Goal: Information Seeking & Learning: Learn about a topic

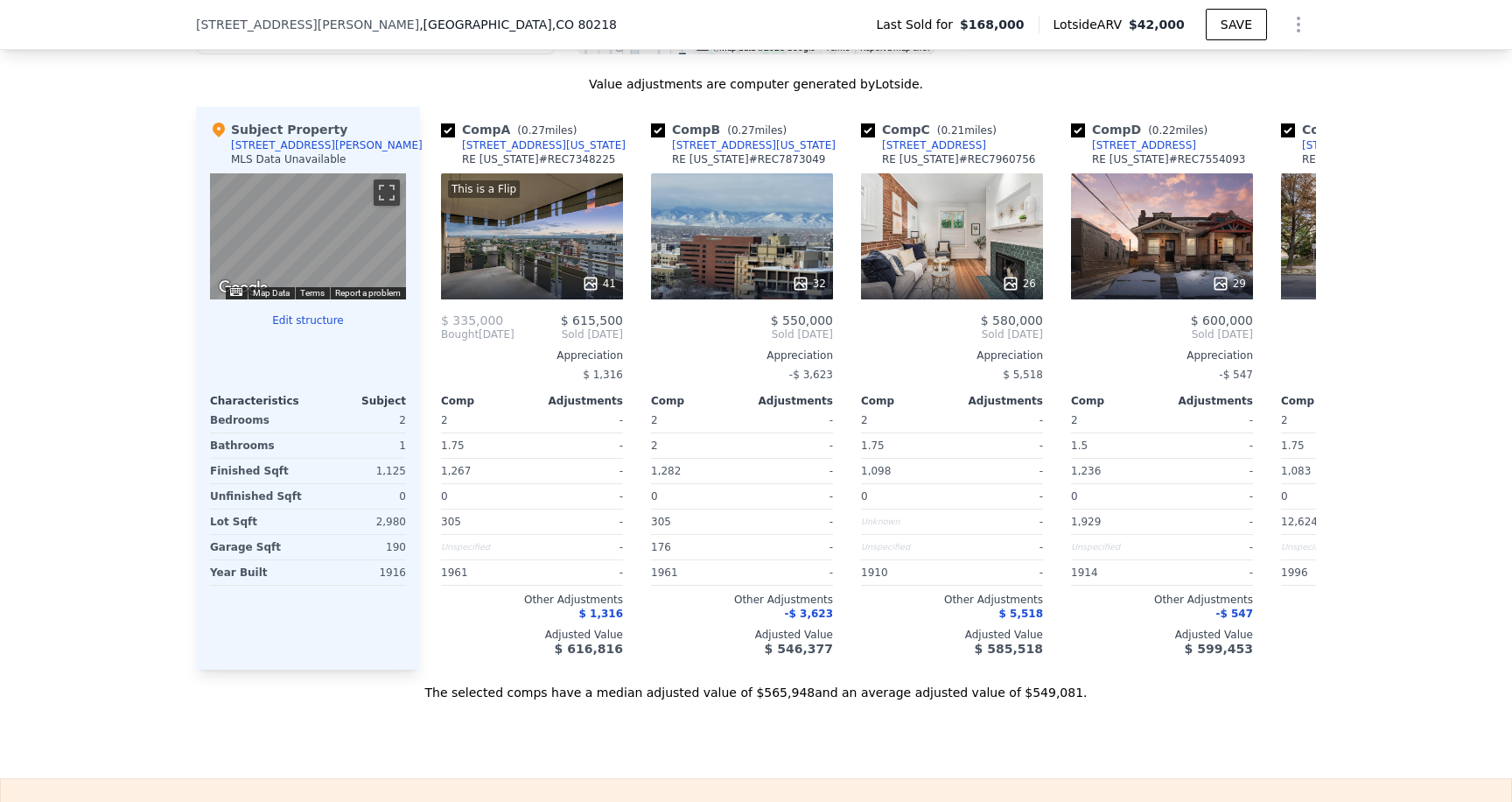
scroll to position [1751, 0]
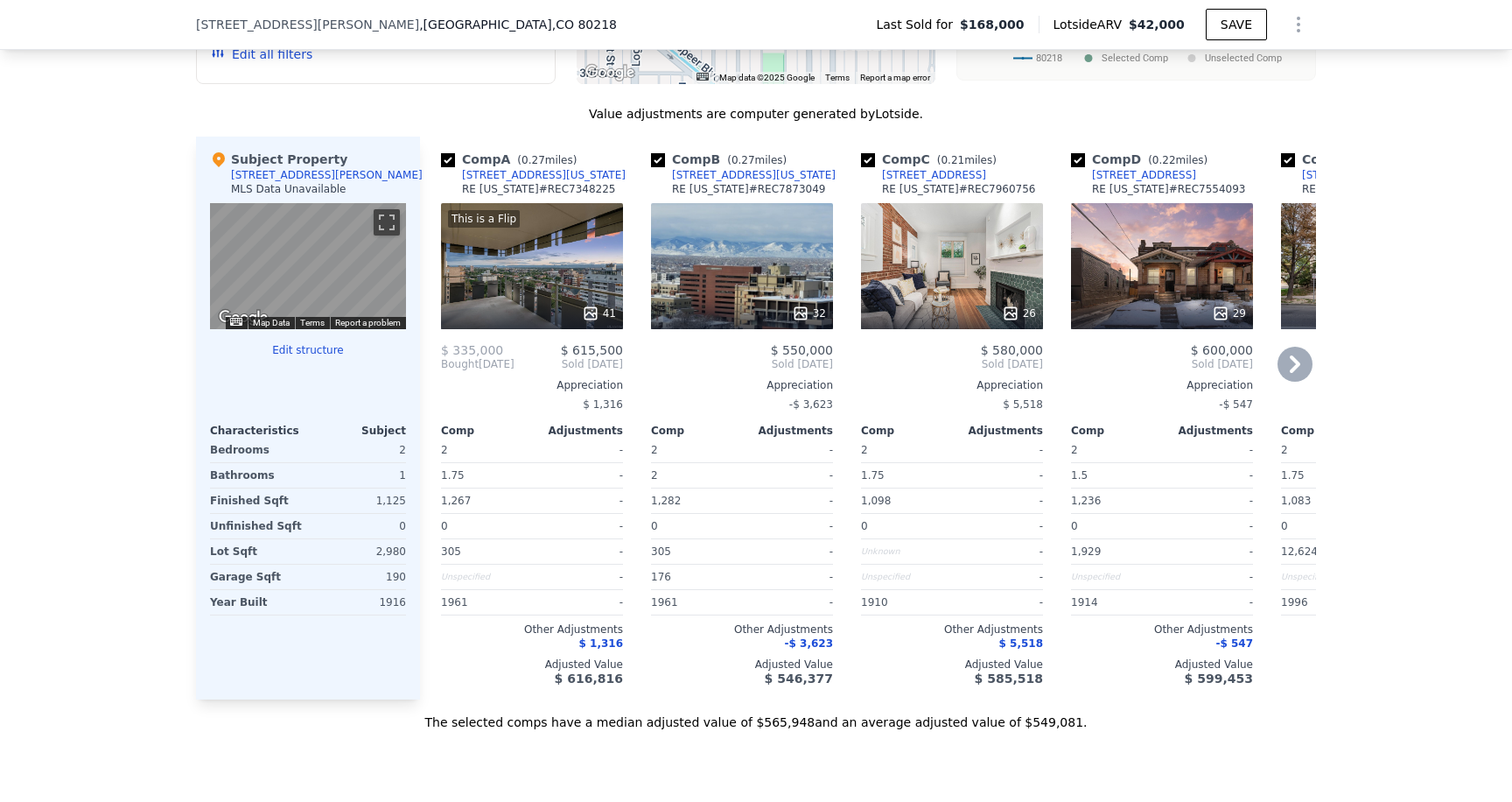
click at [1147, 322] on div "29" at bounding box center [1163, 313] width 168 height 17
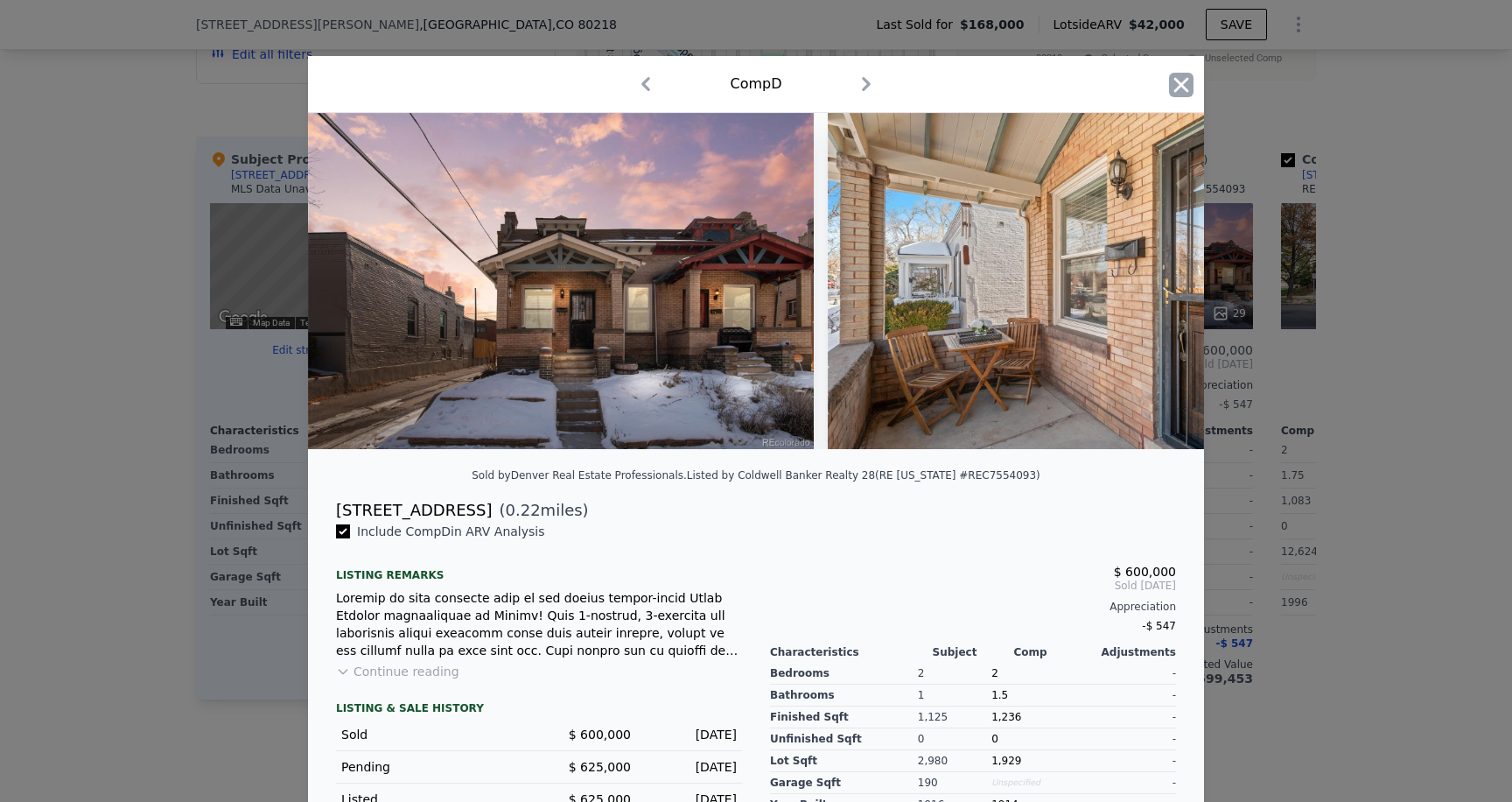
click at [1170, 80] on icon "button" at bounding box center [1181, 85] width 24 height 24
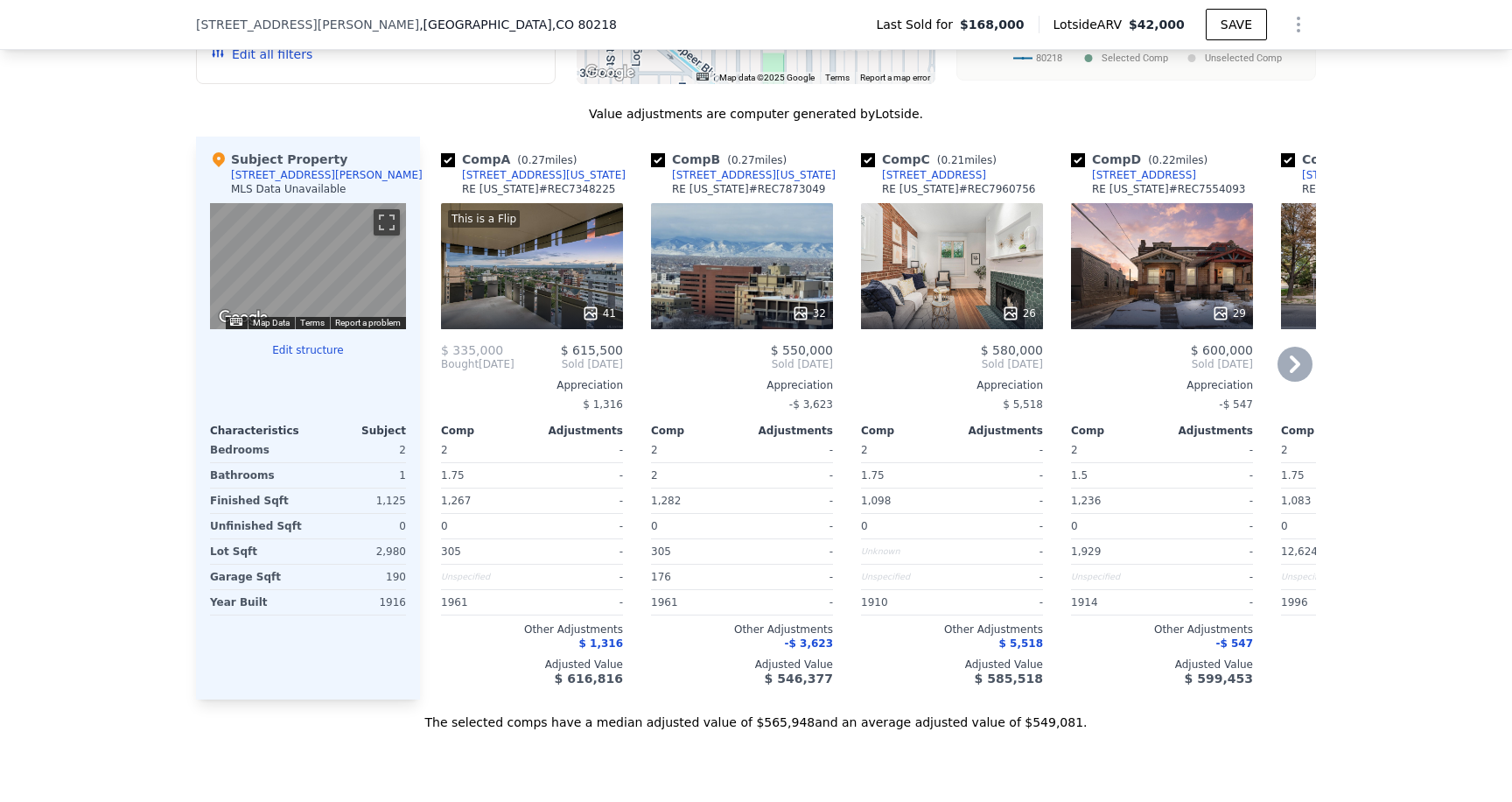
click at [1125, 182] on div "[STREET_ADDRESS]" at bounding box center [1144, 175] width 105 height 14
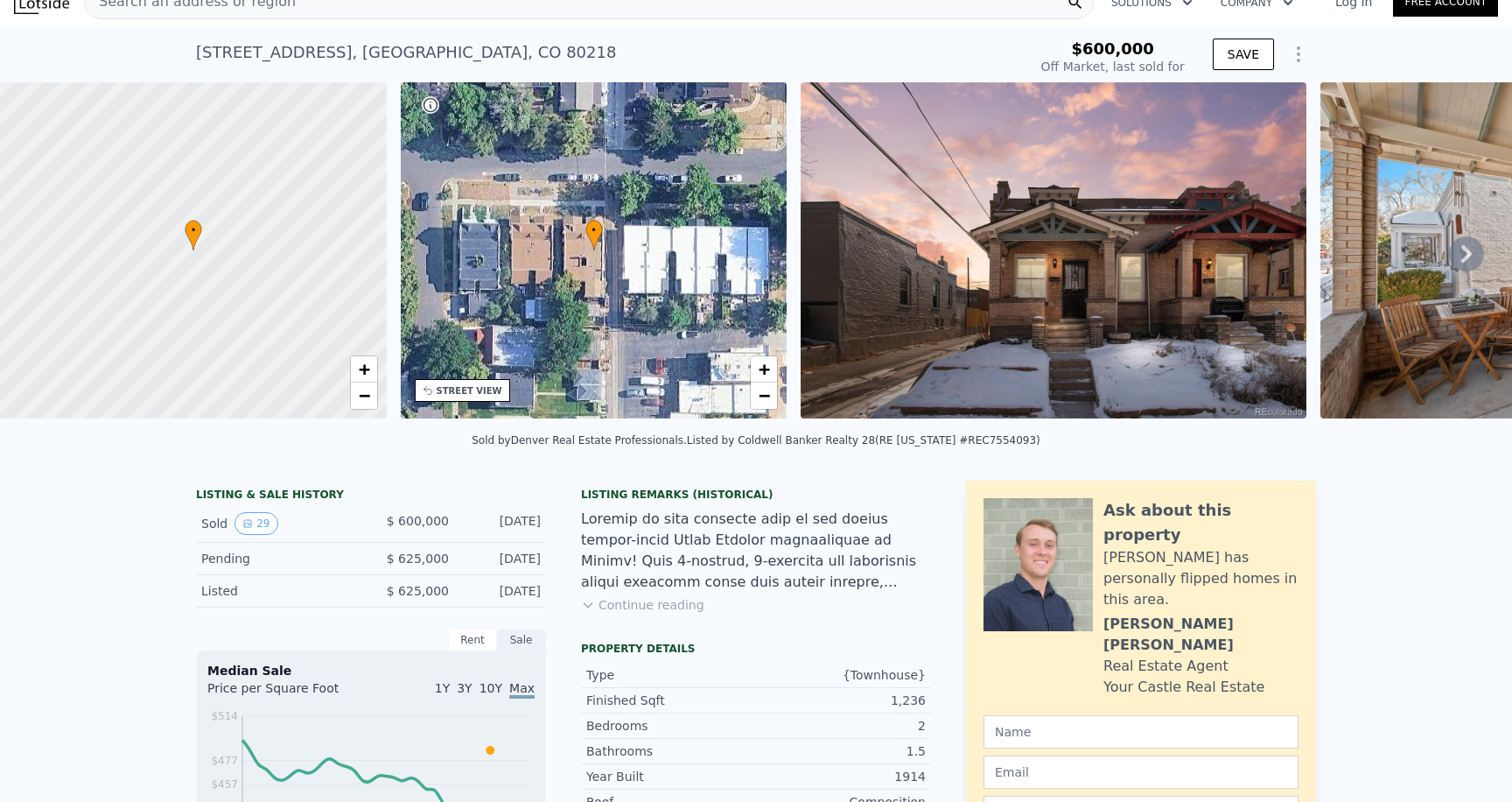
scroll to position [27, 0]
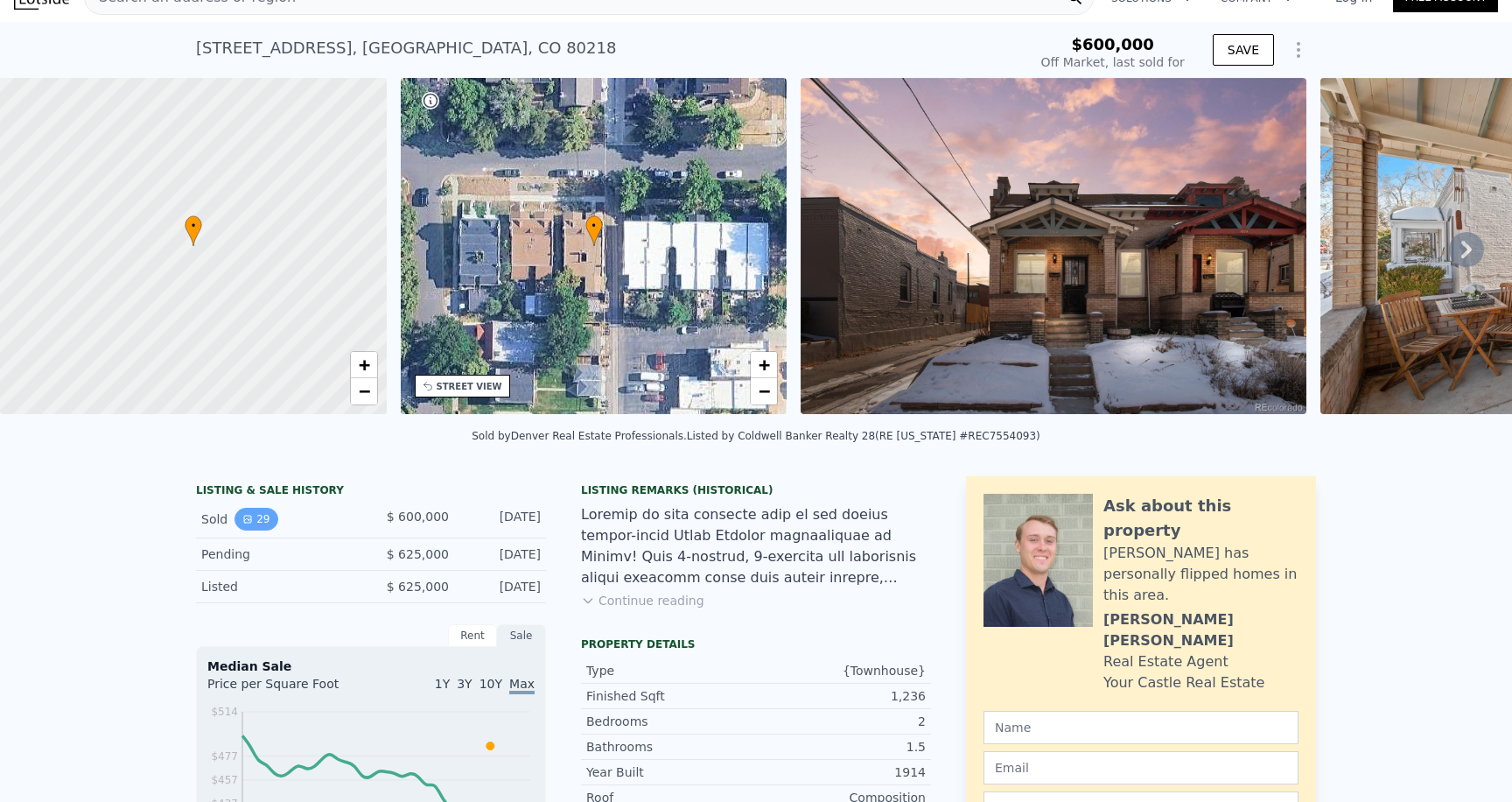
click at [260, 528] on button "29" at bounding box center [256, 518] width 43 height 23
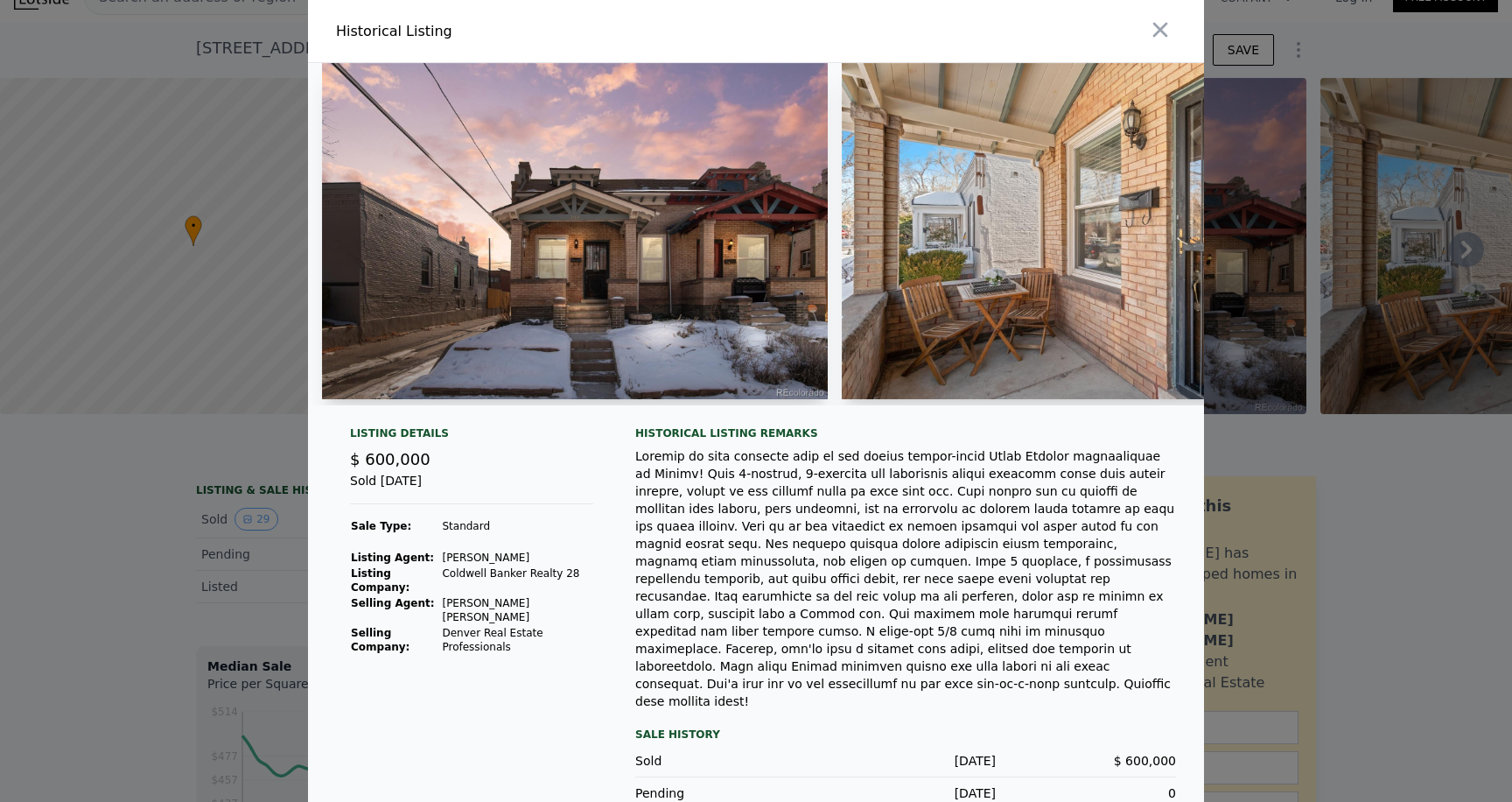
click at [1146, 245] on img at bounding box center [1094, 231] width 506 height 336
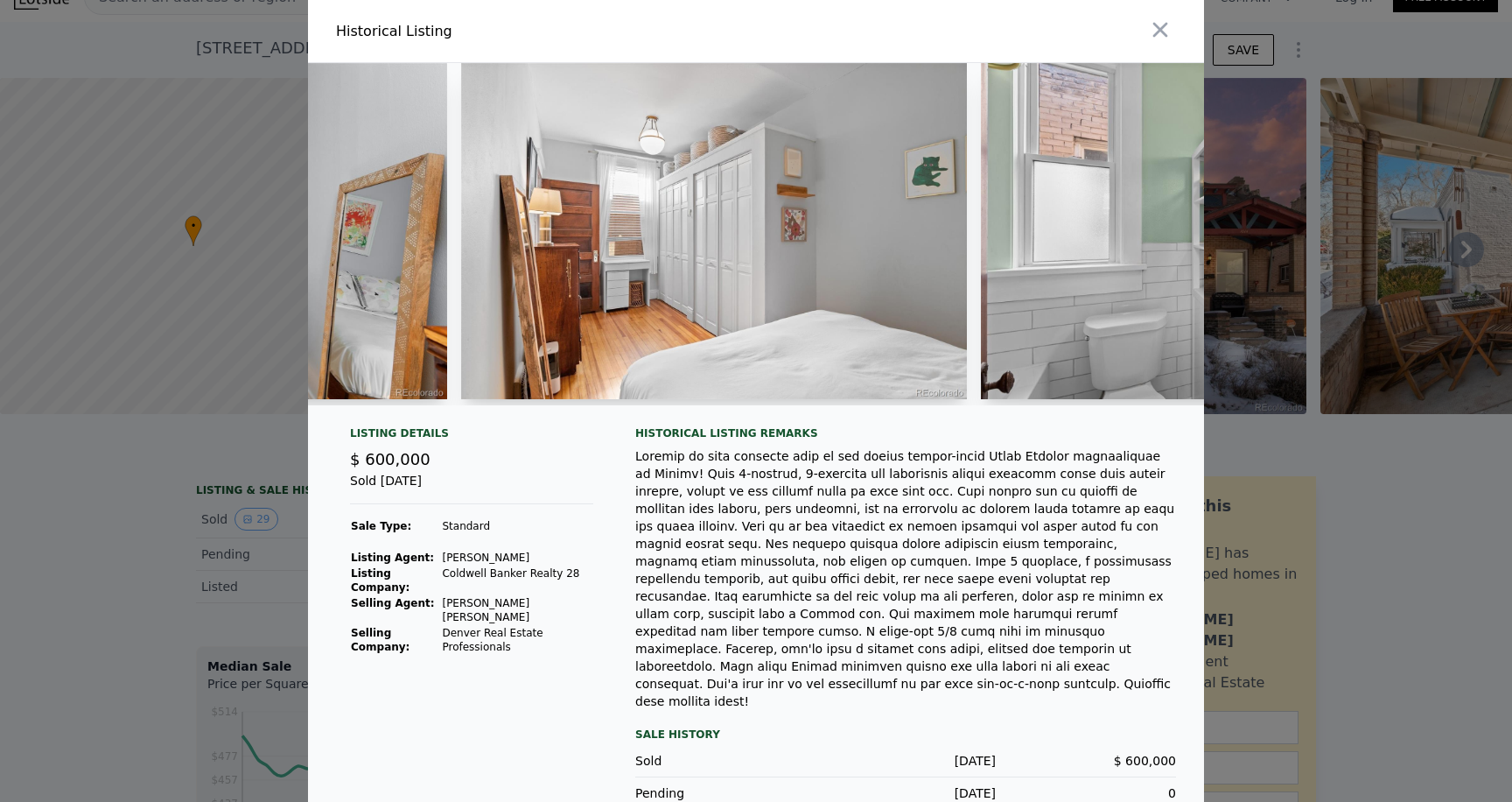
scroll to position [0, 6752]
